Goal: Task Accomplishment & Management: Complete application form

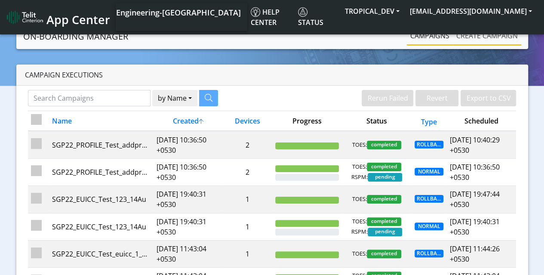
click at [490, 38] on link "Create campaign" at bounding box center [487, 35] width 68 height 17
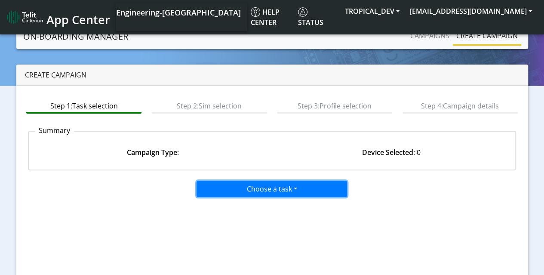
click at [262, 187] on button "Choose a task" at bounding box center [272, 189] width 151 height 16
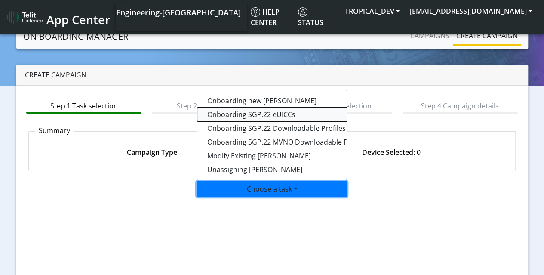
click at [258, 111] on tasksgp22eUICC-dropdown "Onboarding SGP.22 eUICCs" at bounding box center [304, 115] width 215 height 14
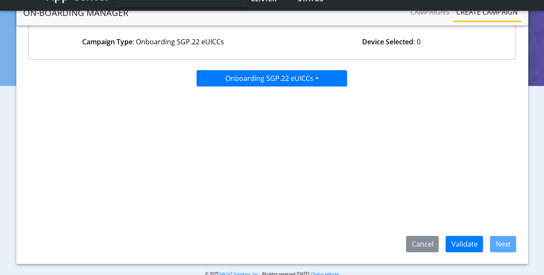
scroll to position [102, 0]
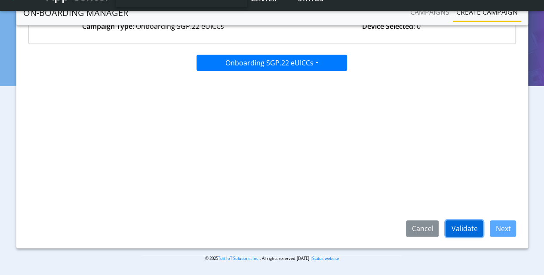
click at [458, 228] on button "Validate" at bounding box center [464, 228] width 37 height 16
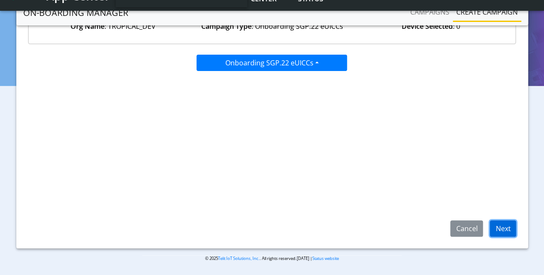
click at [500, 232] on button "Next" at bounding box center [503, 228] width 26 height 16
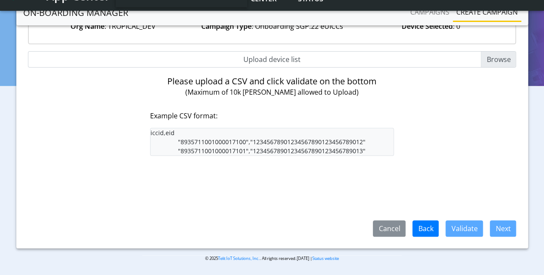
click at [489, 62] on input "Upload device list" at bounding box center [272, 59] width 489 height 16
type input "C:\fakepath\EUICC_assign.csv"
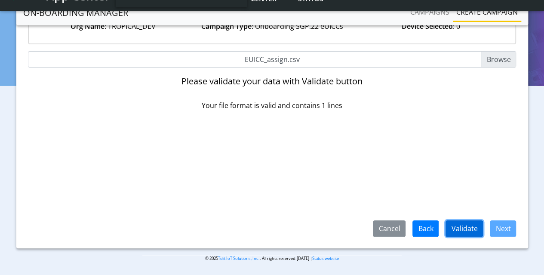
click at [468, 224] on button "Validate" at bounding box center [464, 228] width 37 height 16
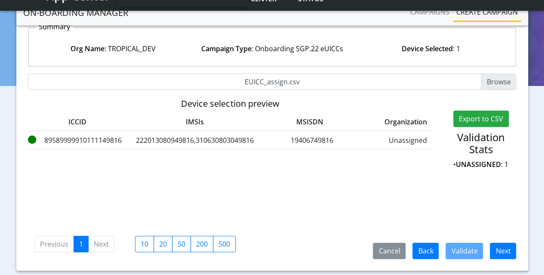
scroll to position [102, 0]
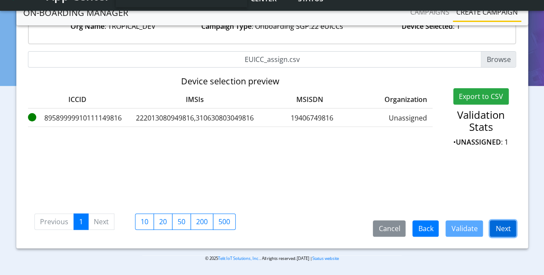
click at [502, 228] on button "Next" at bounding box center [503, 228] width 26 height 16
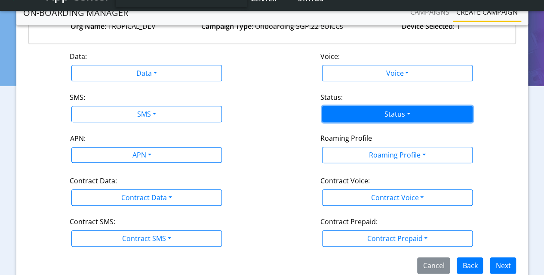
click at [387, 117] on button "Status" at bounding box center [397, 114] width 151 height 16
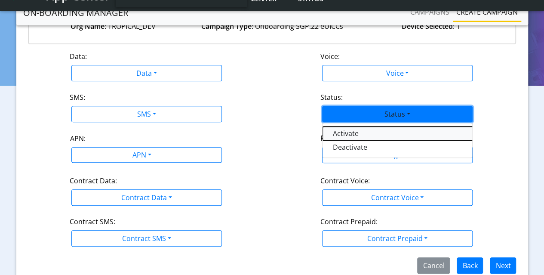
click at [357, 131] on button "Activate" at bounding box center [430, 134] width 215 height 14
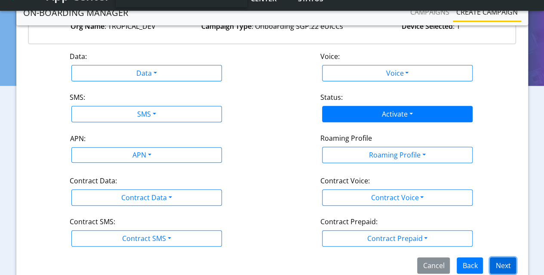
click at [505, 262] on button "Next" at bounding box center [503, 265] width 26 height 16
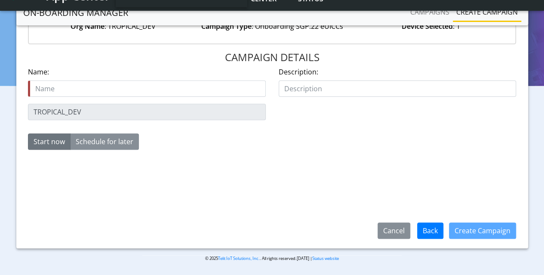
click at [73, 93] on input "text" at bounding box center [147, 88] width 238 height 16
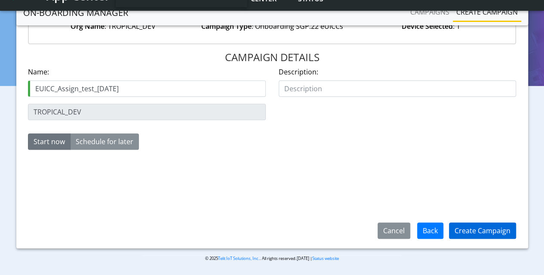
type input "EUICC_Assign_test_25Aug"
click at [473, 229] on button "Create Campaign" at bounding box center [482, 230] width 67 height 16
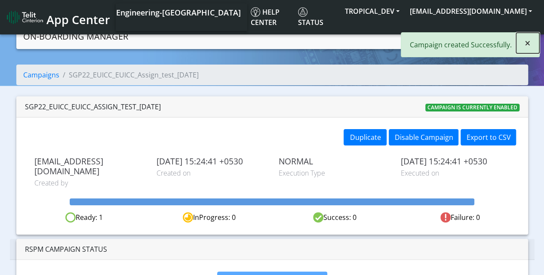
click at [528, 43] on span "×" at bounding box center [528, 43] width 6 height 14
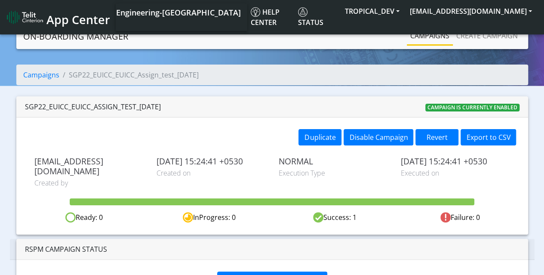
scroll to position [17, 0]
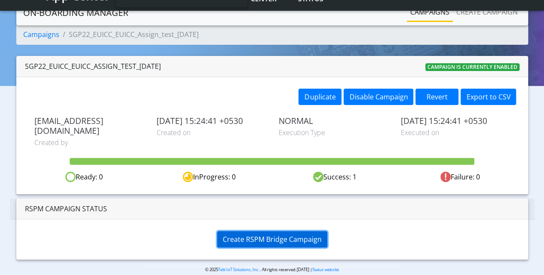
click at [241, 235] on span "Create RSPM Bridge Campaign" at bounding box center [272, 239] width 99 height 9
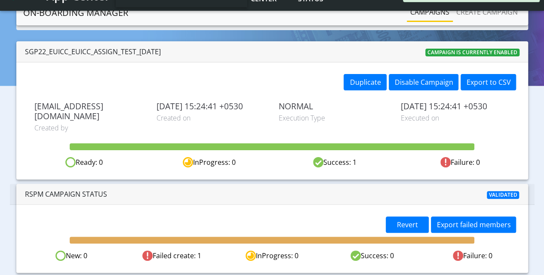
scroll to position [45, 0]
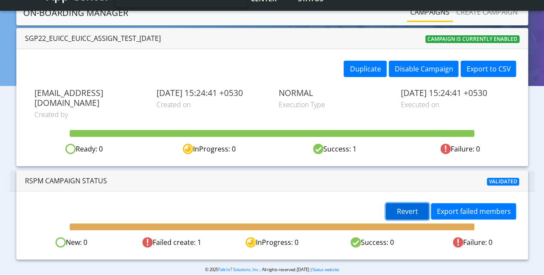
click at [396, 203] on button "Revert" at bounding box center [407, 211] width 43 height 16
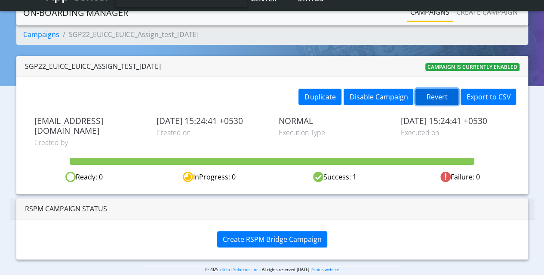
click at [434, 96] on button "Revert" at bounding box center [437, 97] width 43 height 16
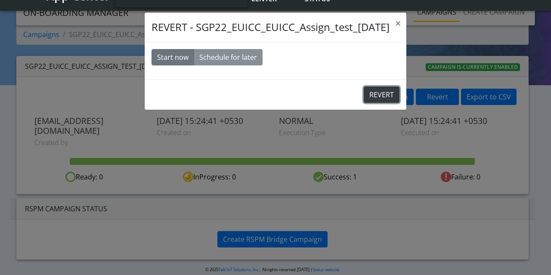
click at [376, 93] on button "REVERT" at bounding box center [382, 94] width 36 height 16
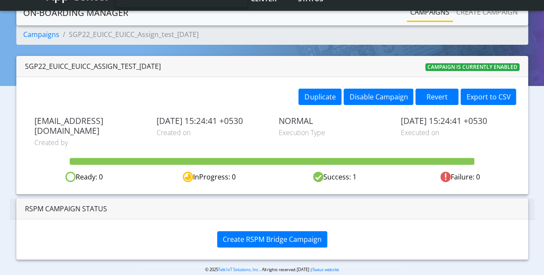
click at [443, 14] on link "Campaigns" at bounding box center [430, 11] width 46 height 17
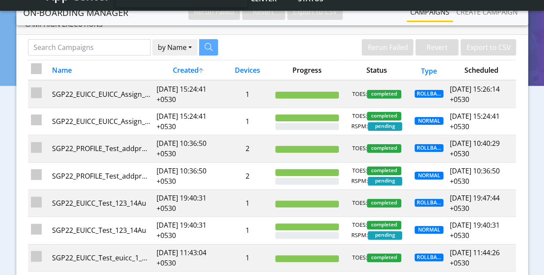
scroll to position [15, 0]
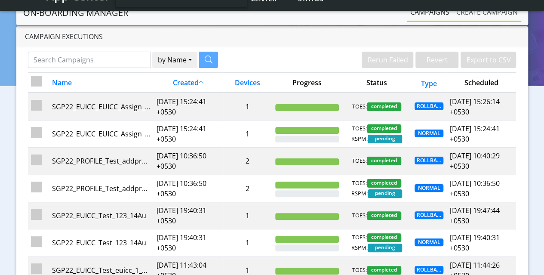
click at [479, 8] on link "Create campaign" at bounding box center [487, 11] width 68 height 17
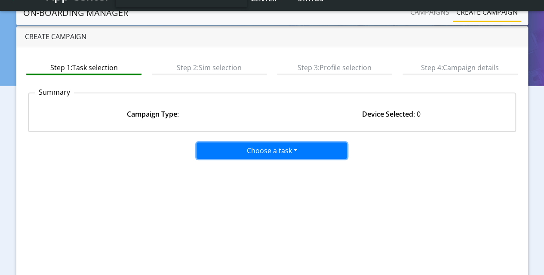
click at [253, 150] on button "Choose a task" at bounding box center [272, 150] width 151 height 16
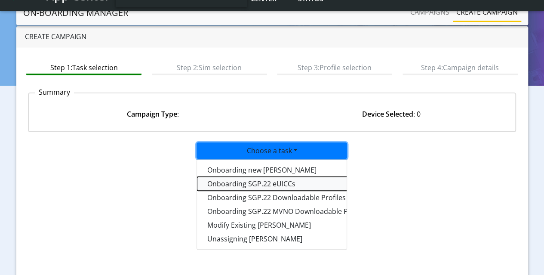
click at [250, 182] on tasksgp22eUICC-dropdown "Onboarding SGP.22 eUICCs" at bounding box center [304, 184] width 215 height 14
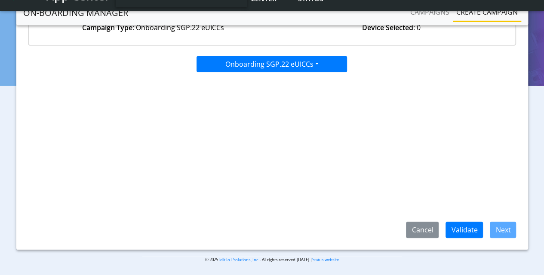
scroll to position [102, 0]
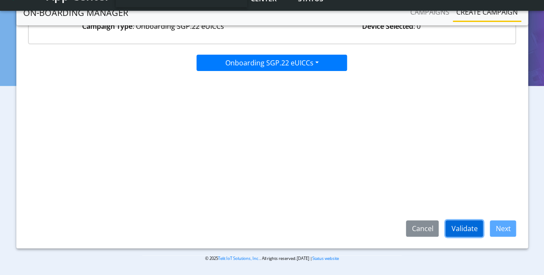
click at [471, 231] on button "Validate" at bounding box center [464, 228] width 37 height 16
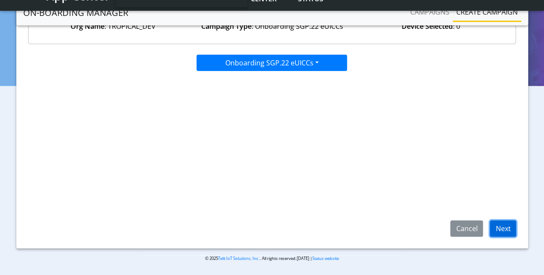
click at [505, 226] on button "Next" at bounding box center [503, 228] width 26 height 16
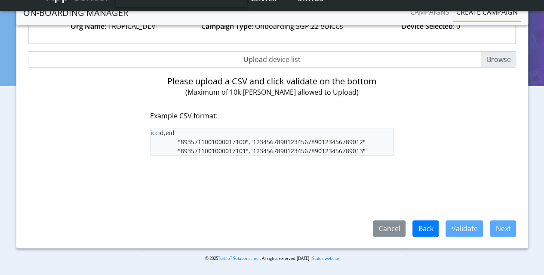
click at [490, 60] on input "Upload device list" at bounding box center [272, 59] width 489 height 16
type input "C:\fakepath\EUICC_assign.csv"
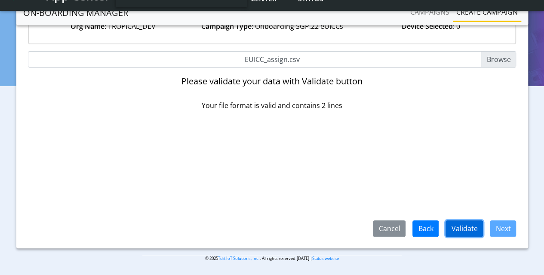
click at [480, 229] on button "Validate" at bounding box center [464, 228] width 37 height 16
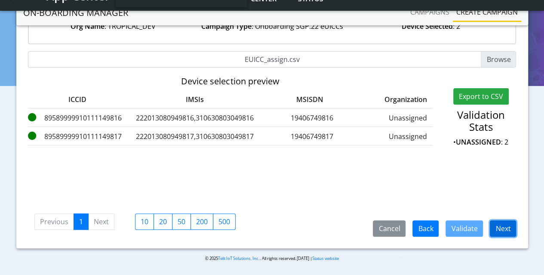
click at [506, 224] on button "Next" at bounding box center [503, 228] width 26 height 16
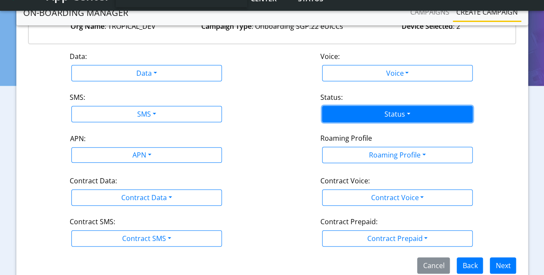
click at [386, 114] on button "Status" at bounding box center [397, 114] width 151 height 16
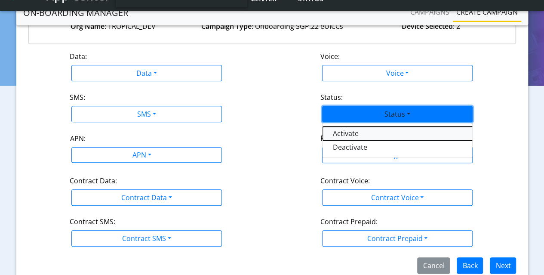
click at [345, 133] on button "Activate" at bounding box center [430, 134] width 215 height 14
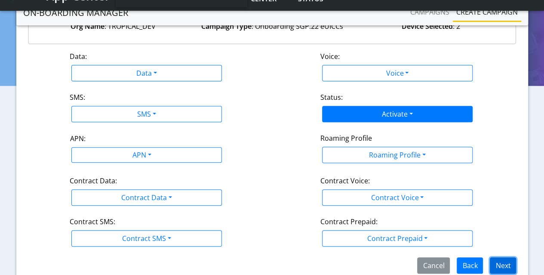
click at [508, 260] on button "Next" at bounding box center [503, 265] width 26 height 16
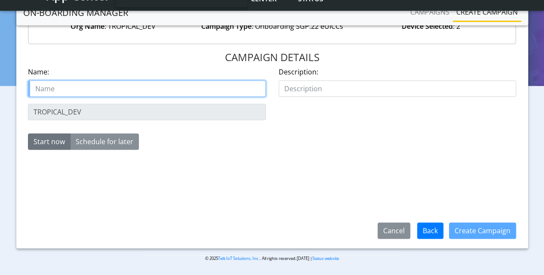
paste input "OPEN-22220"
drag, startPoint x: 57, startPoint y: 88, endPoint x: 64, endPoint y: 89, distance: 7.3
click at [57, 89] on input "OPEN-22220" at bounding box center [147, 88] width 238 height 16
click at [123, 92] on input "OPEN_22220" at bounding box center [147, 88] width 238 height 16
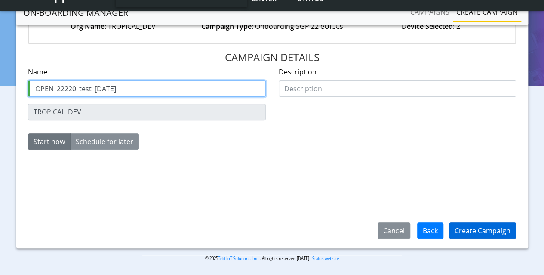
type input "OPEN_22220_test_25Aug"
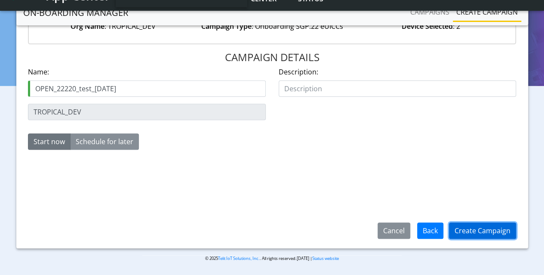
click at [484, 231] on button "Create Campaign" at bounding box center [482, 230] width 67 height 16
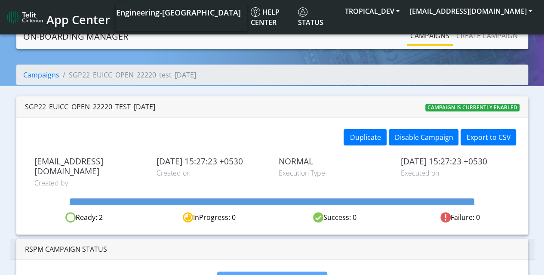
scroll to position [17, 0]
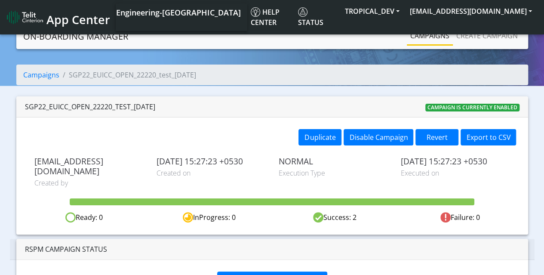
scroll to position [17, 0]
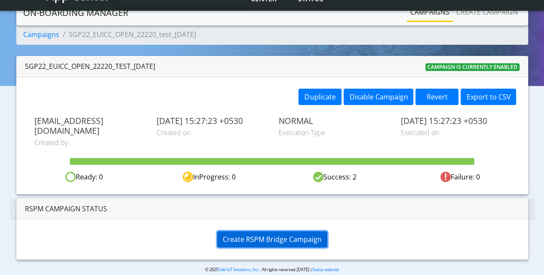
click at [281, 235] on span "Create RSPM Bridge Campaign" at bounding box center [272, 239] width 99 height 9
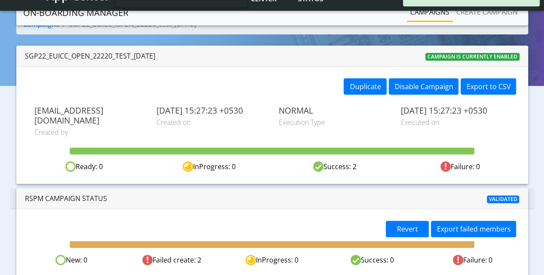
scroll to position [45, 0]
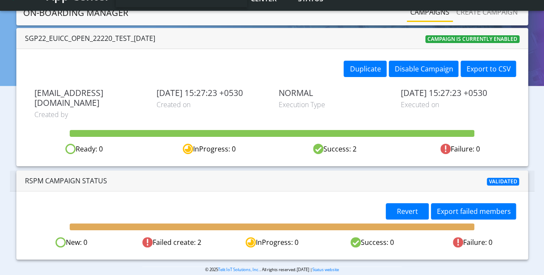
click at [360, 170] on div "RSPM Campaign Status Validated" at bounding box center [272, 180] width 525 height 21
click at [411, 207] on span "Revert" at bounding box center [407, 211] width 21 height 9
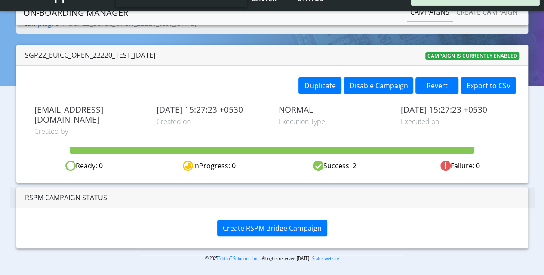
scroll to position [17, 0]
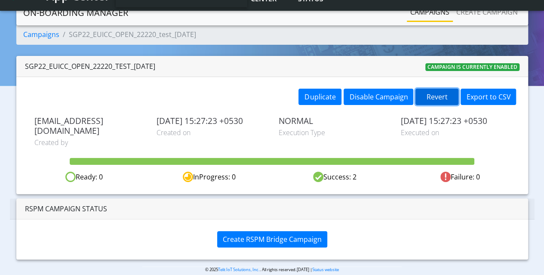
click at [444, 96] on button "Revert" at bounding box center [437, 97] width 43 height 16
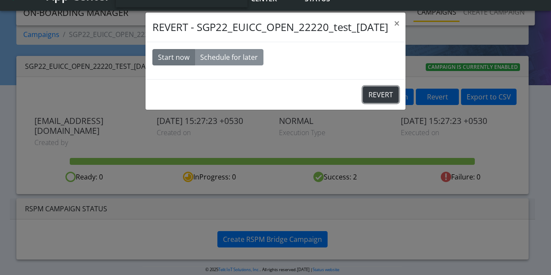
click at [371, 92] on button "REVERT" at bounding box center [381, 94] width 36 height 16
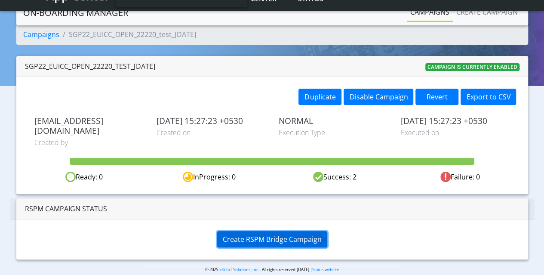
click at [267, 235] on span "Create RSPM Bridge Campaign" at bounding box center [272, 239] width 99 height 9
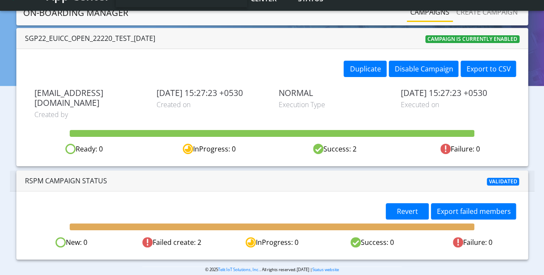
scroll to position [45, 0]
click at [404, 207] on span "Revert" at bounding box center [407, 211] width 21 height 9
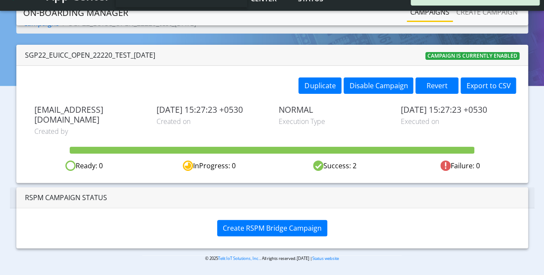
scroll to position [17, 0]
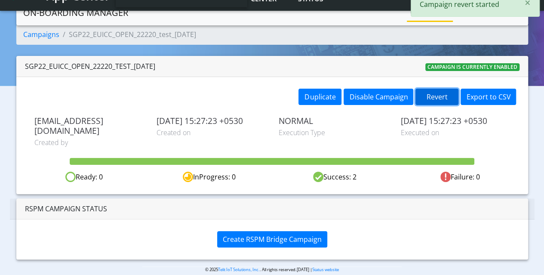
click at [430, 96] on button "Revert" at bounding box center [437, 97] width 43 height 16
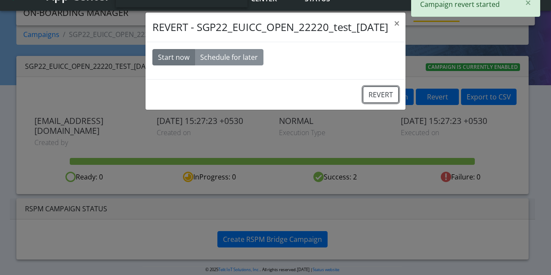
drag, startPoint x: 379, startPoint y: 93, endPoint x: 309, endPoint y: 29, distance: 94.1
click at [379, 92] on button "REVERT" at bounding box center [381, 94] width 36 height 16
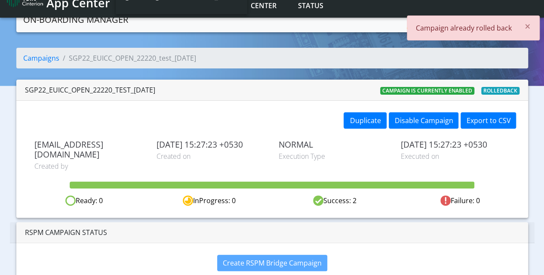
scroll to position [0, 0]
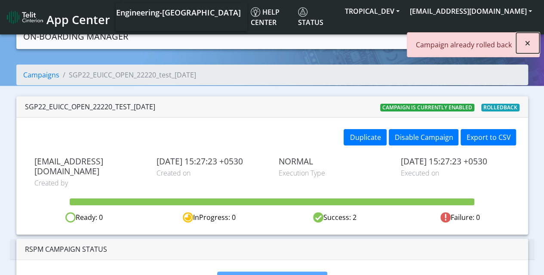
click at [527, 41] on span "×" at bounding box center [528, 43] width 6 height 14
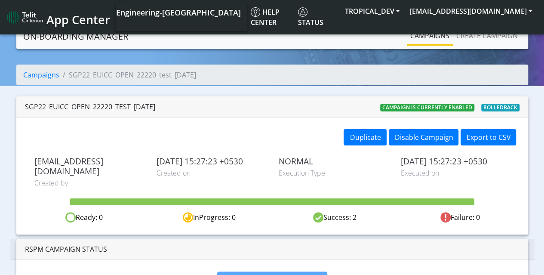
click at [439, 37] on link "Campaigns" at bounding box center [430, 35] width 46 height 17
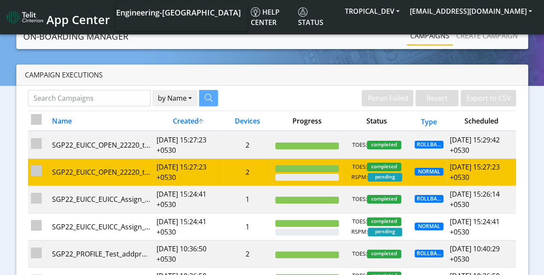
click at [198, 176] on td "2025-08-25 15:27:23 +0530" at bounding box center [189, 171] width 70 height 27
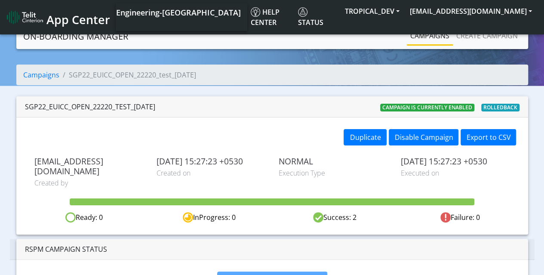
click at [428, 34] on link "Campaigns" at bounding box center [430, 35] width 46 height 17
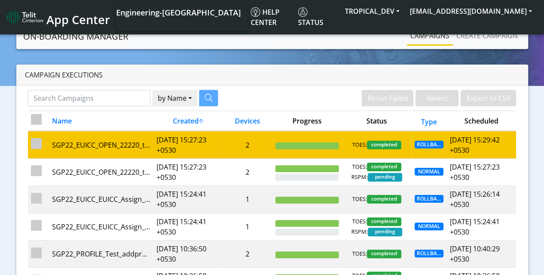
click at [211, 149] on td "2025-08-25 15:27:23 +0530" at bounding box center [189, 145] width 70 height 28
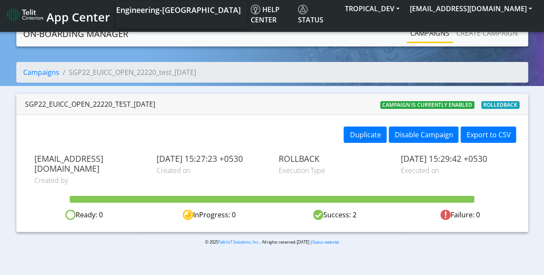
scroll to position [3, 0]
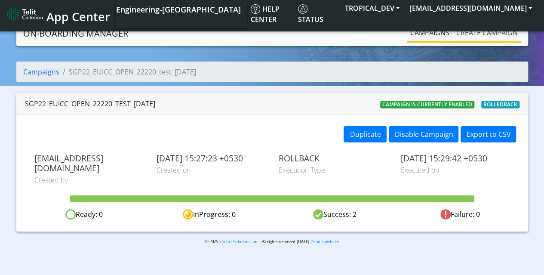
click at [466, 35] on link "Create campaign" at bounding box center [487, 32] width 68 height 17
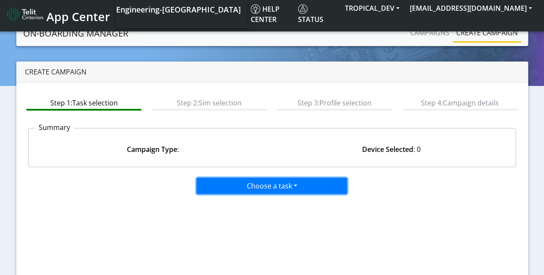
click at [261, 186] on button "Choose a task" at bounding box center [272, 186] width 151 height 16
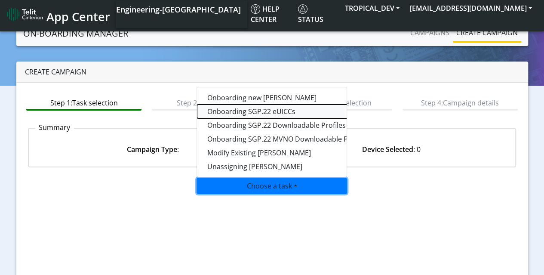
click at [272, 113] on tasksgp22eUICC-dropdown "Onboarding SGP.22 eUICCs" at bounding box center [304, 112] width 215 height 14
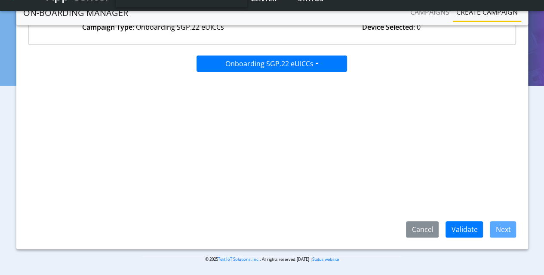
scroll to position [102, 0]
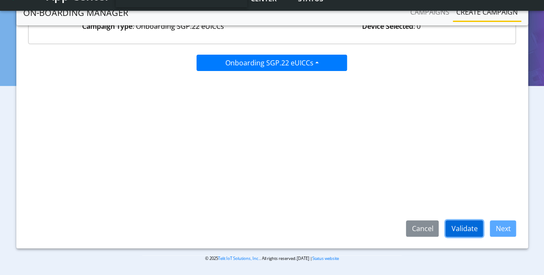
click at [462, 230] on button "Validate" at bounding box center [464, 228] width 37 height 16
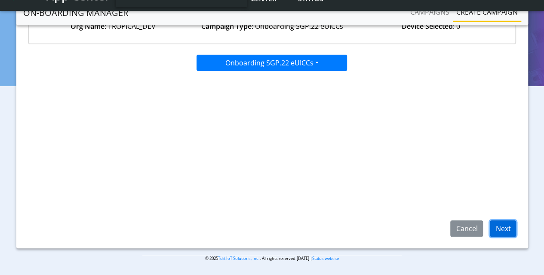
click at [503, 226] on button "Next" at bounding box center [503, 228] width 26 height 16
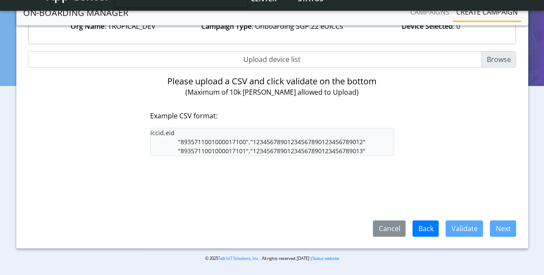
scroll to position [59, 0]
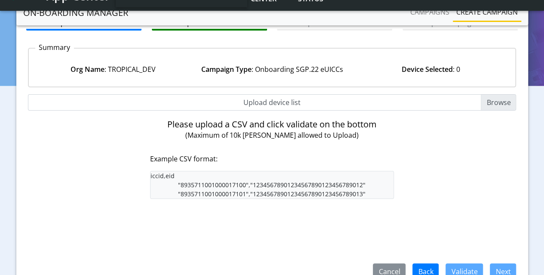
click at [497, 104] on input "Upload device list" at bounding box center [272, 102] width 489 height 16
type input "C:\fakepath\EUICC_assign.csv"
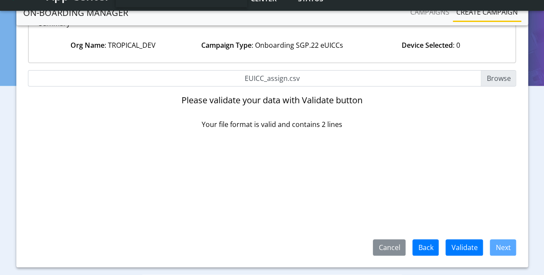
scroll to position [102, 0]
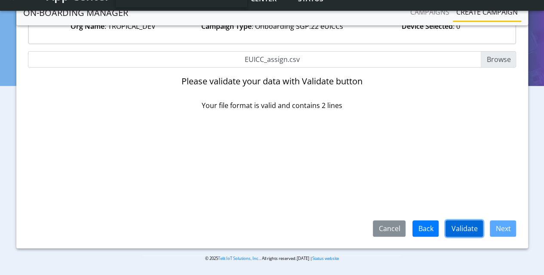
click at [473, 228] on button "Validate" at bounding box center [464, 228] width 37 height 16
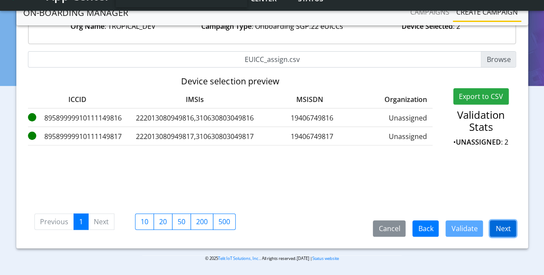
click at [513, 228] on button "Next" at bounding box center [503, 228] width 26 height 16
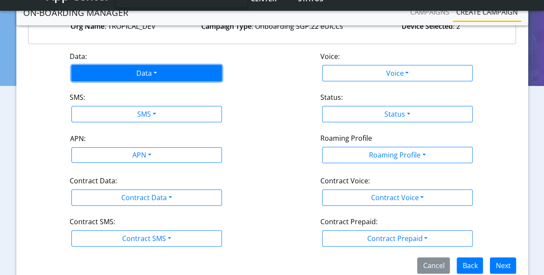
click at [165, 74] on button "Data" at bounding box center [146, 73] width 151 height 16
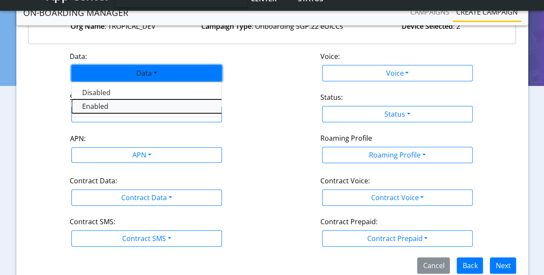
click at [108, 104] on button "Enabled" at bounding box center [179, 106] width 215 height 14
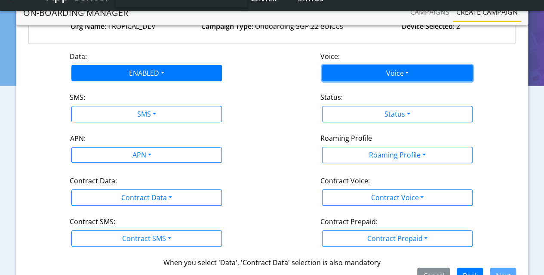
click at [402, 74] on button "Voice" at bounding box center [397, 73] width 151 height 16
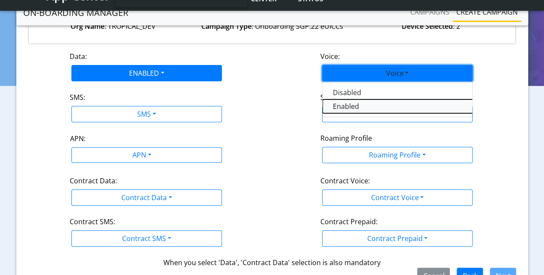
click at [352, 106] on button "Enabled" at bounding box center [430, 106] width 215 height 14
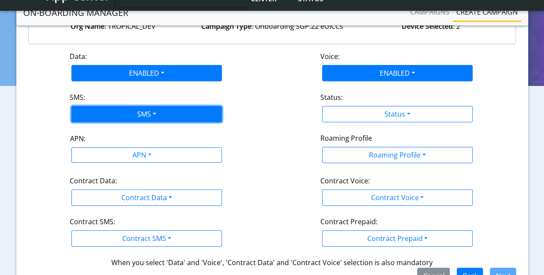
click at [133, 116] on button "SMS" at bounding box center [146, 114] width 151 height 16
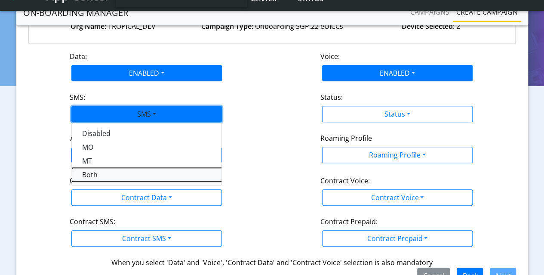
click at [96, 172] on button "Both" at bounding box center [179, 175] width 215 height 14
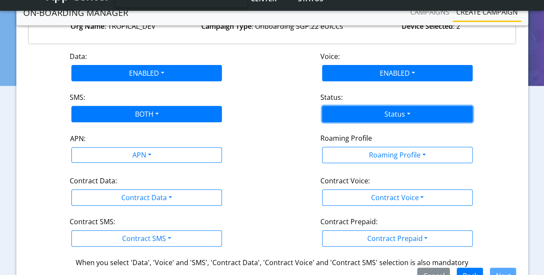
click at [389, 108] on button "Status" at bounding box center [397, 114] width 151 height 16
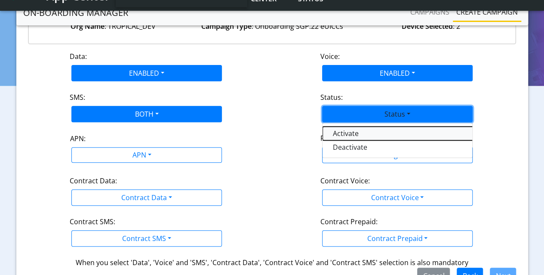
click at [361, 129] on button "Activate" at bounding box center [430, 134] width 215 height 14
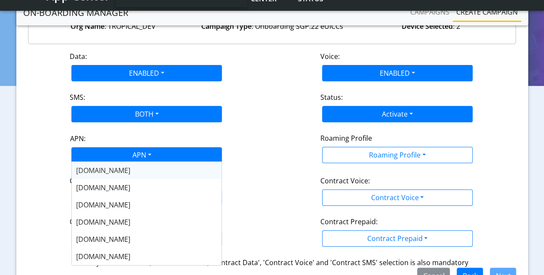
click at [155, 160] on div "APN" at bounding box center [141, 156] width 159 height 17
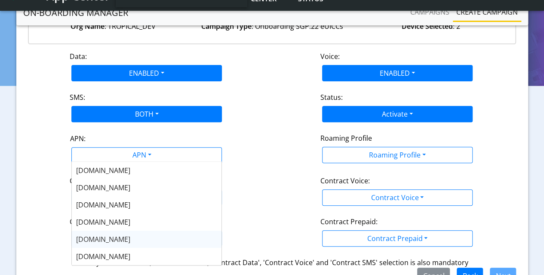
click at [99, 236] on span "nxt17.eu" at bounding box center [103, 239] width 54 height 9
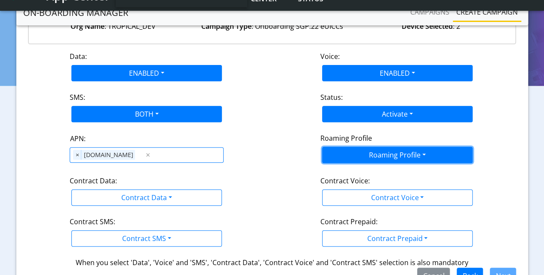
click at [387, 154] on button "Roaming Profile" at bounding box center [397, 155] width 151 height 16
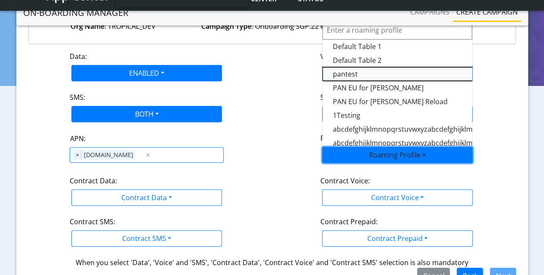
click at [350, 72] on Profile-dropdown "pantest" at bounding box center [430, 74] width 215 height 14
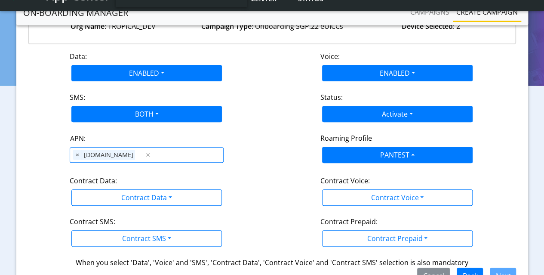
scroll to position [148, 0]
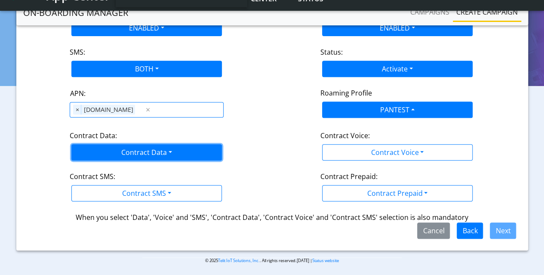
click at [150, 153] on button "Contract Data" at bounding box center [146, 152] width 151 height 16
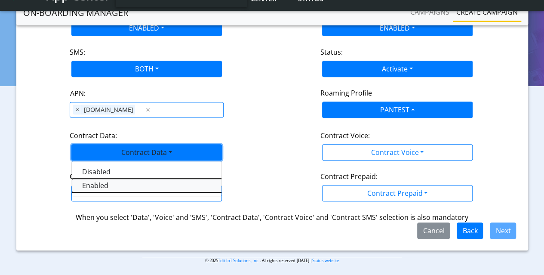
click at [90, 185] on Dataenabled-dropdown "Enabled" at bounding box center [179, 186] width 215 height 14
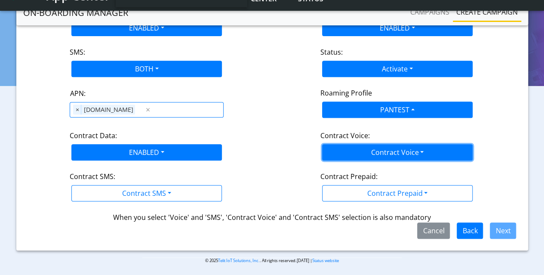
click at [374, 156] on button "Contract Voice" at bounding box center [397, 152] width 151 height 16
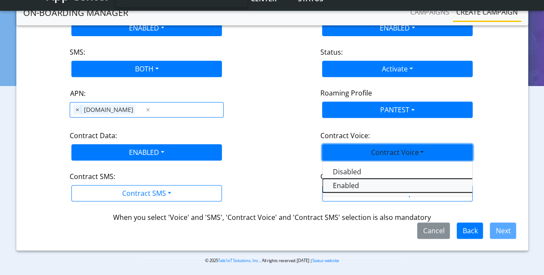
click at [349, 181] on Voiceenabled-dropdown "Enabled" at bounding box center [430, 186] width 215 height 14
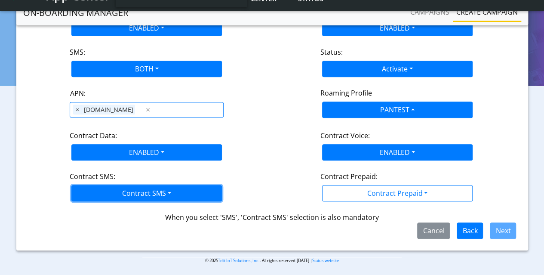
click at [142, 193] on button "Contract SMS" at bounding box center [146, 193] width 151 height 16
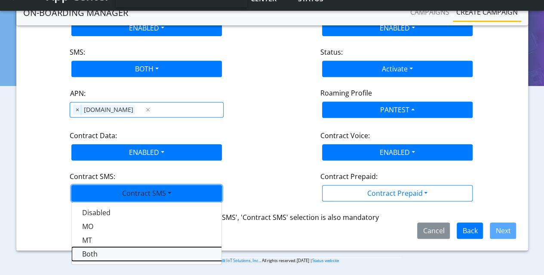
click at [93, 253] on SMSboth-dropdown "Both" at bounding box center [179, 254] width 215 height 14
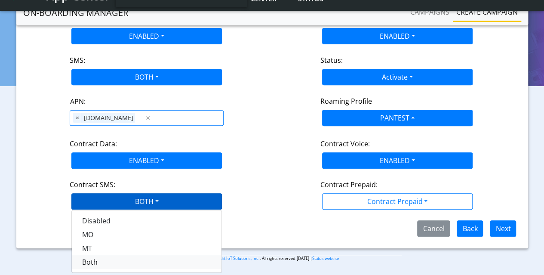
scroll to position [137, 0]
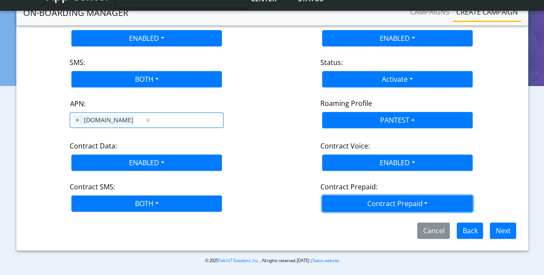
click at [396, 201] on button "Contract Prepaid" at bounding box center [397, 203] width 151 height 16
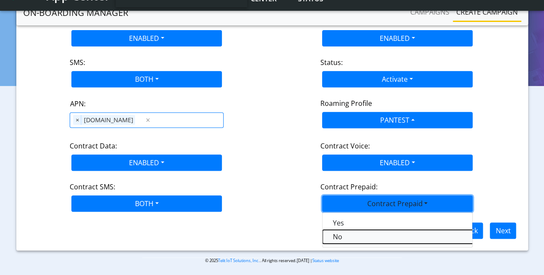
drag, startPoint x: 345, startPoint y: 234, endPoint x: 353, endPoint y: 228, distance: 10.2
click at [345, 233] on Prepaidnotprepaid-dropdown "No" at bounding box center [430, 237] width 215 height 14
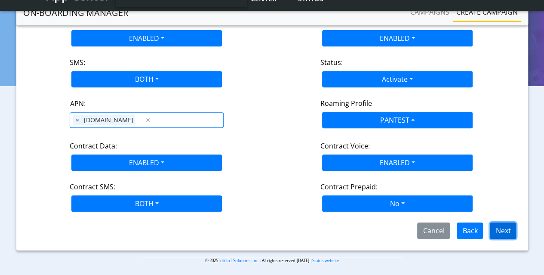
click at [508, 229] on button "Next" at bounding box center [503, 230] width 26 height 16
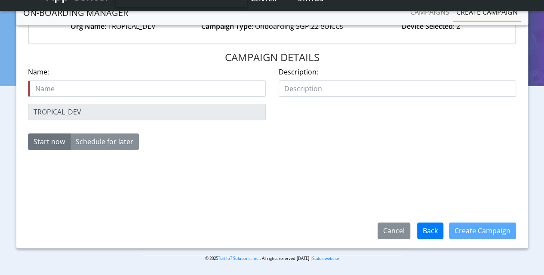
click at [180, 91] on input "text" at bounding box center [147, 88] width 238 height 16
type input "Test_25Aug"
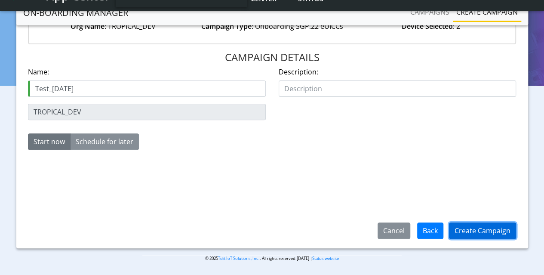
click at [487, 234] on button "Create Campaign" at bounding box center [482, 230] width 67 height 16
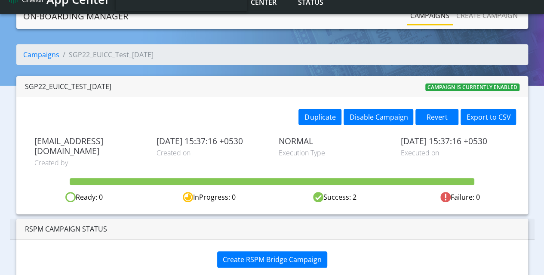
scroll to position [17, 0]
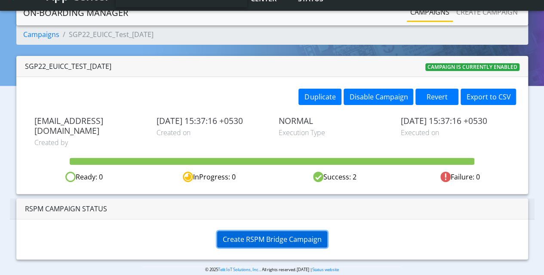
click at [292, 235] on span "Create RSPM Bridge Campaign" at bounding box center [272, 239] width 99 height 9
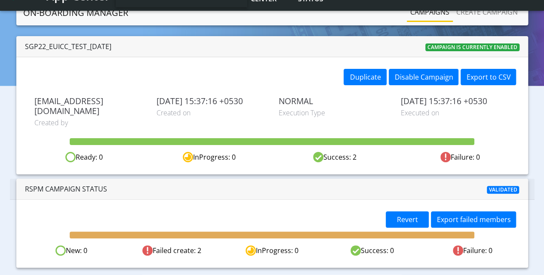
scroll to position [45, 0]
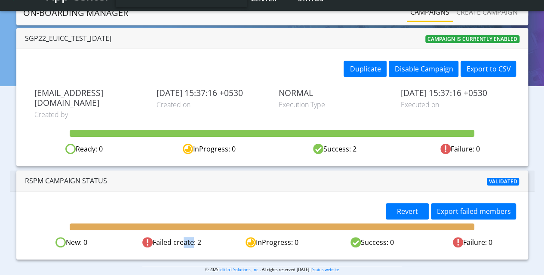
drag, startPoint x: 181, startPoint y: 232, endPoint x: 250, endPoint y: 228, distance: 69.8
click at [199, 237] on div "Failed create: 2" at bounding box center [172, 242] width 100 height 11
click at [408, 207] on span "Revert" at bounding box center [407, 211] width 21 height 9
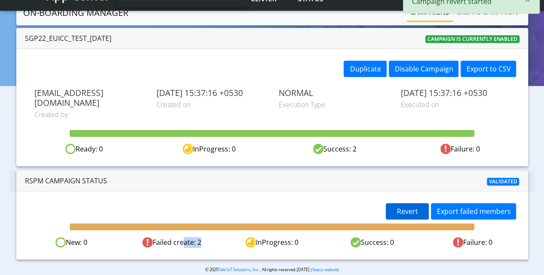
scroll to position [17, 0]
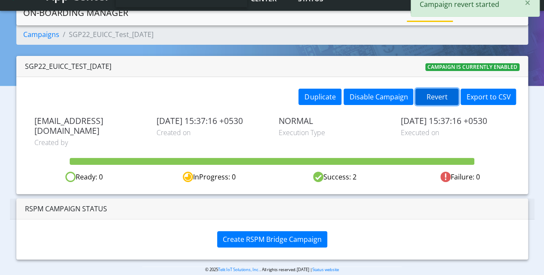
click at [441, 99] on button "Revert" at bounding box center [437, 97] width 43 height 16
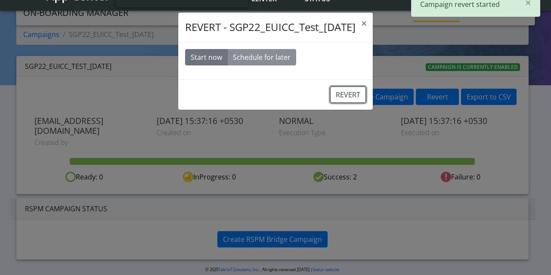
drag, startPoint x: 349, startPoint y: 92, endPoint x: 319, endPoint y: 31, distance: 67.2
click at [349, 92] on button "REVERT" at bounding box center [348, 94] width 36 height 16
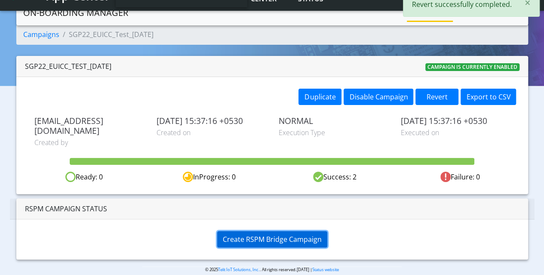
click at [278, 235] on span "Create RSPM Bridge Campaign" at bounding box center [272, 239] width 99 height 9
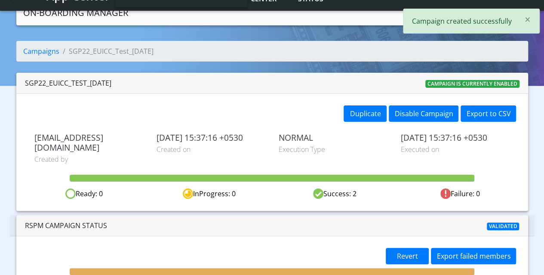
scroll to position [45, 0]
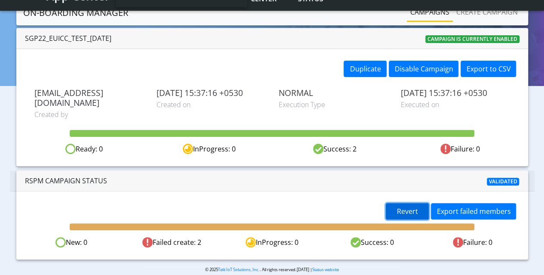
click at [400, 207] on span "Revert" at bounding box center [407, 211] width 21 height 9
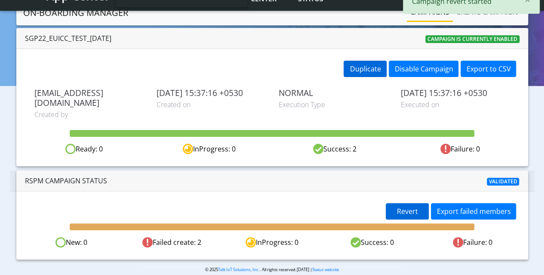
scroll to position [17, 0]
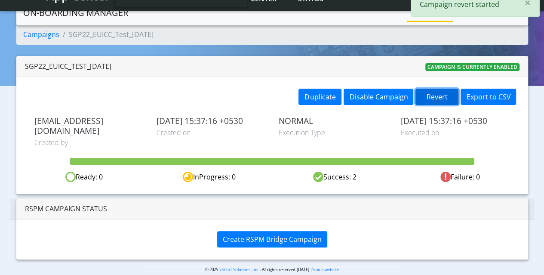
click at [445, 96] on button "Revert" at bounding box center [437, 97] width 43 height 16
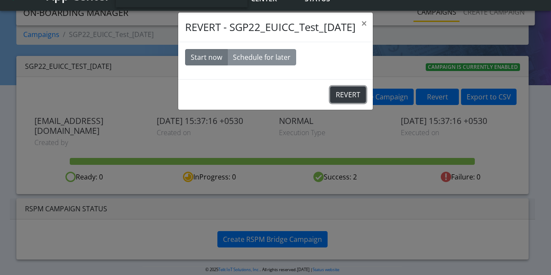
click at [342, 96] on button "REVERT" at bounding box center [348, 94] width 36 height 16
